Goal: Find specific page/section: Find specific page/section

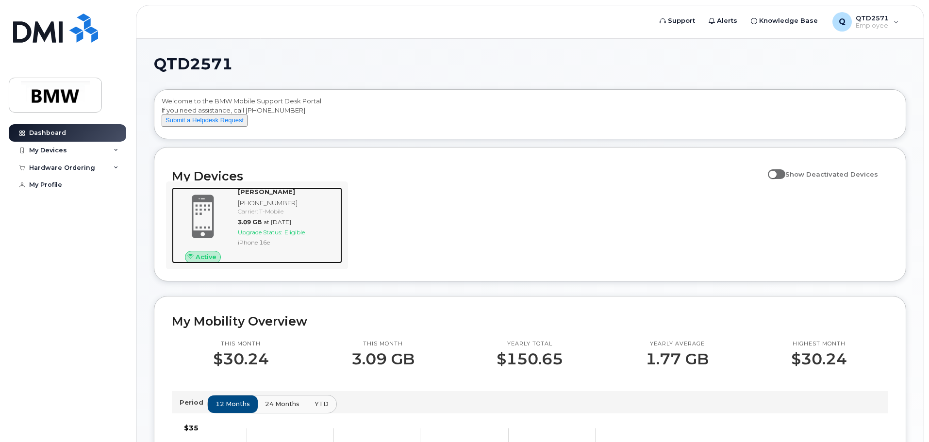
click at [207, 214] on span at bounding box center [203, 216] width 47 height 49
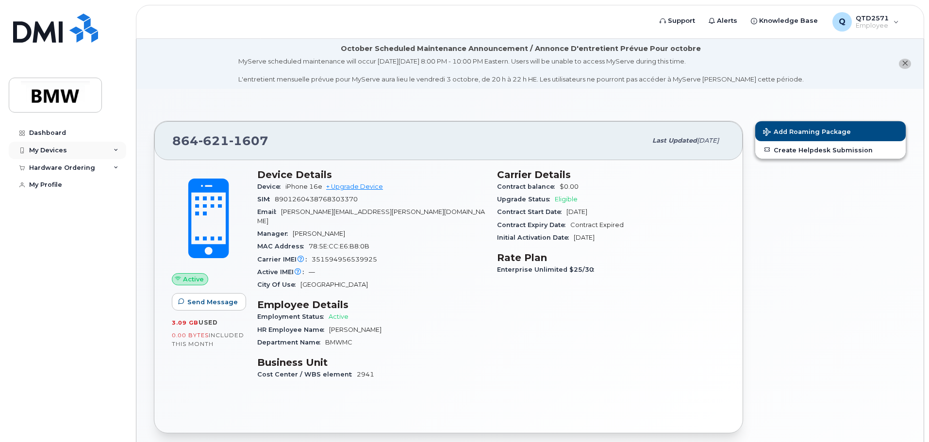
click at [49, 150] on div "My Devices" at bounding box center [48, 151] width 38 height 8
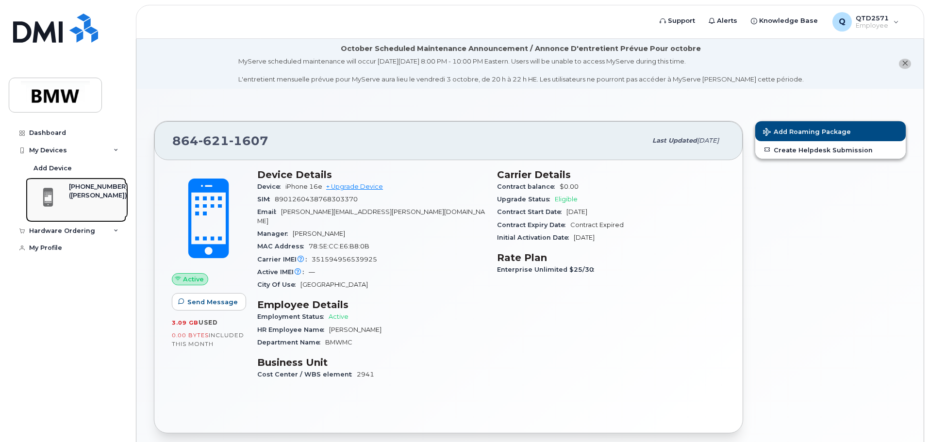
click at [74, 190] on div "[PHONE_NUMBER]" at bounding box center [98, 186] width 59 height 9
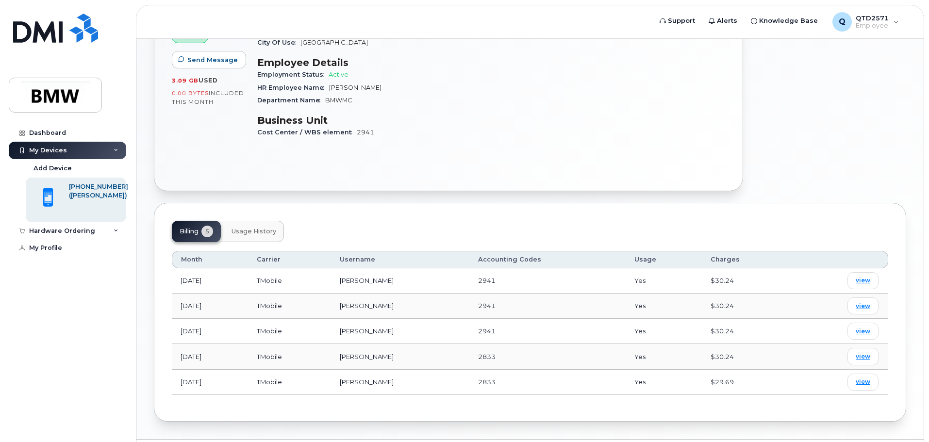
scroll to position [261, 0]
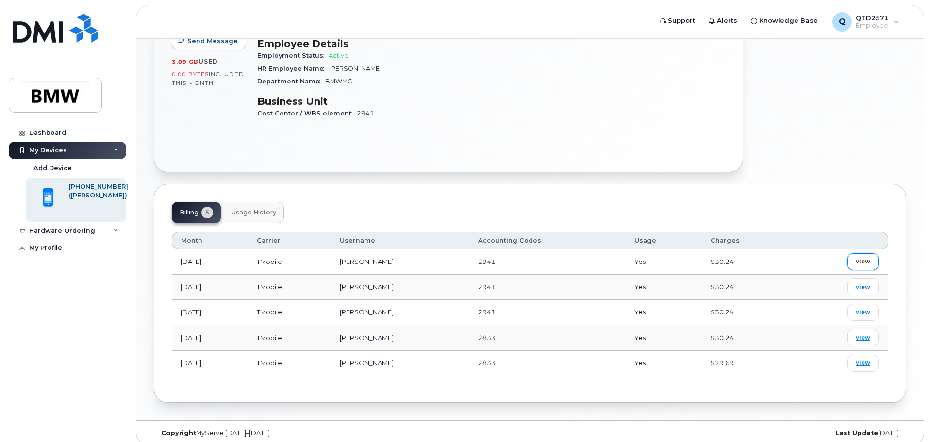
click at [863, 257] on span "view" at bounding box center [863, 261] width 15 height 9
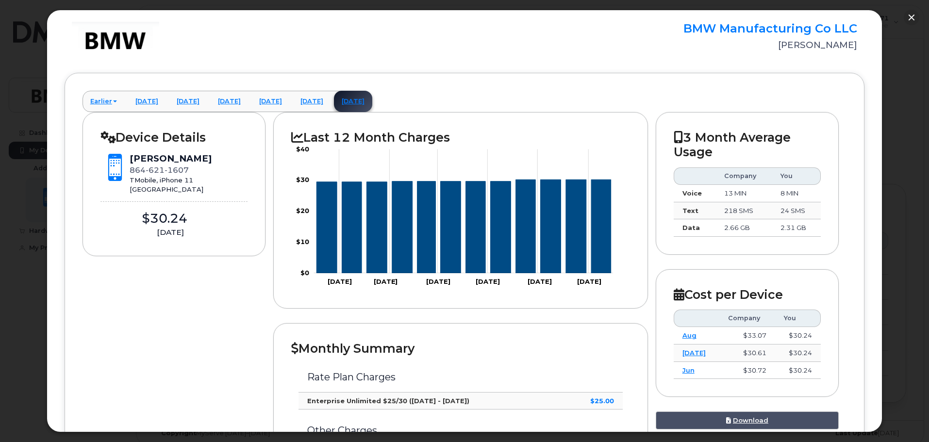
scroll to position [0, 0]
